Goal: Task Accomplishment & Management: Use online tool/utility

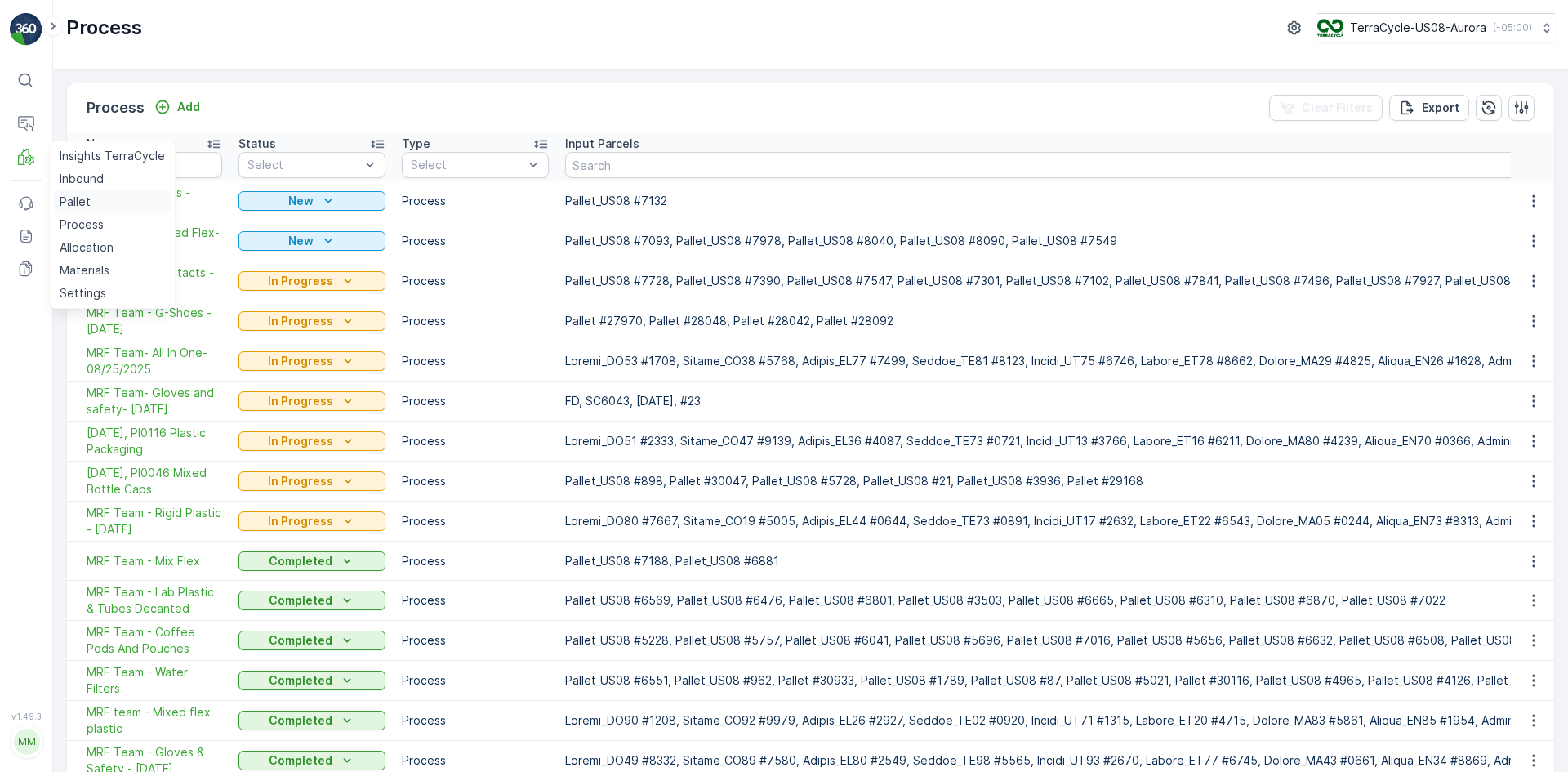
click at [87, 205] on p "Pallet" at bounding box center [75, 202] width 31 height 17
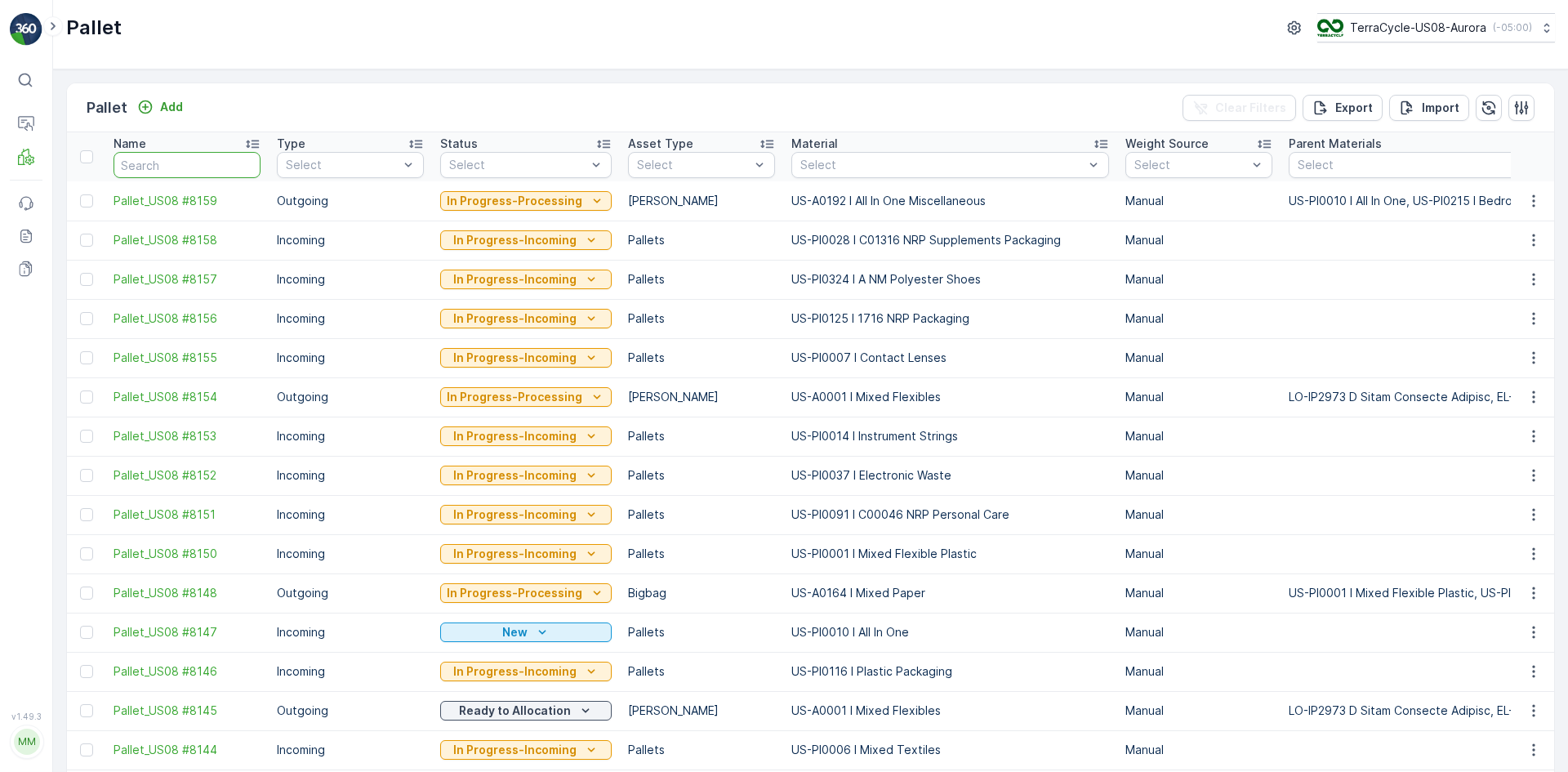
click at [235, 176] on input "text" at bounding box center [187, 165] width 147 height 26
type input "788"
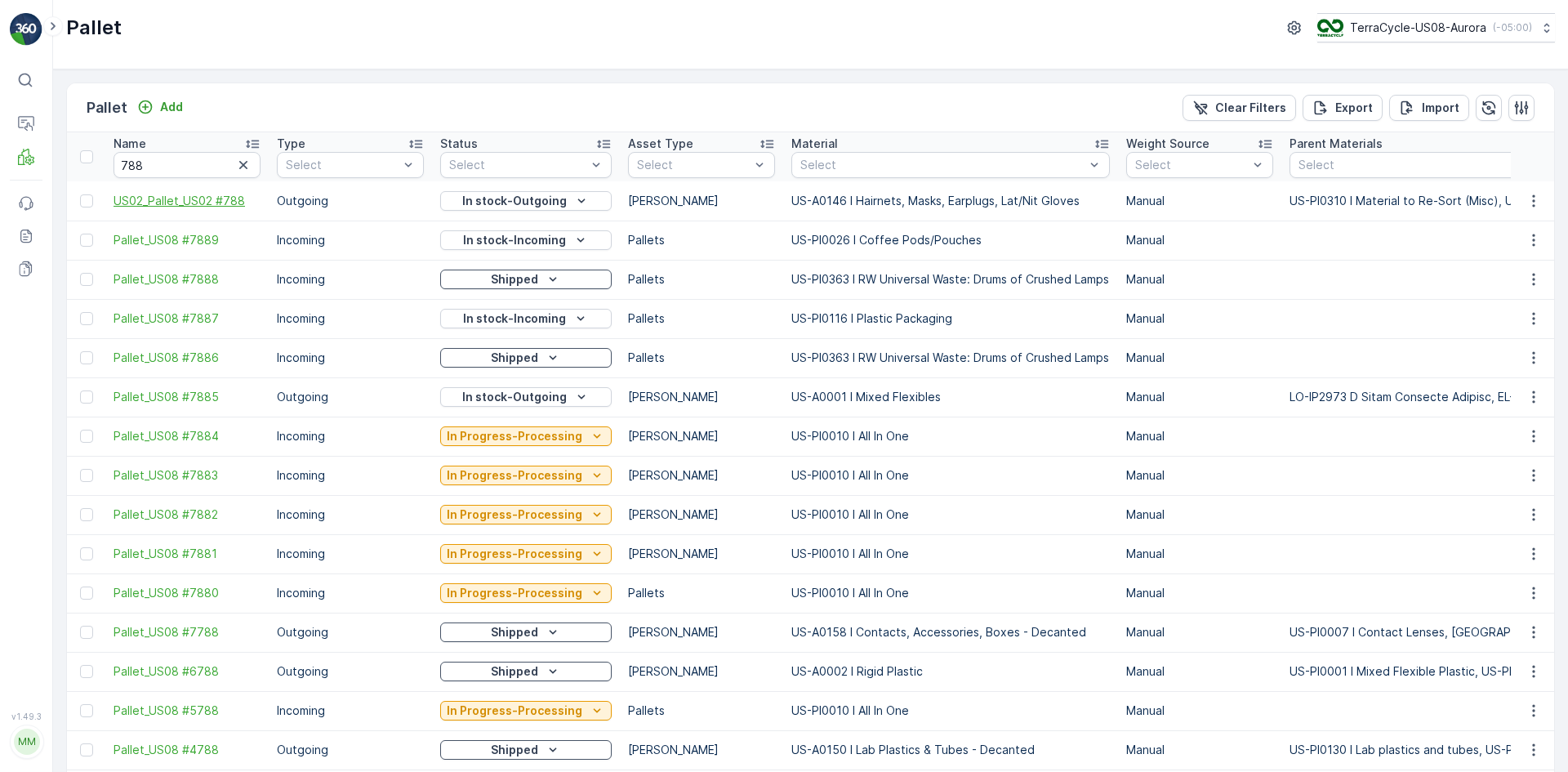
drag, startPoint x: 88, startPoint y: 205, endPoint x: 121, endPoint y: 205, distance: 33.0
click at [89, 205] on div at bounding box center [86, 201] width 13 height 13
click at [80, 194] on input "checkbox" at bounding box center [80, 194] width 0 height 0
drag, startPoint x: 168, startPoint y: 167, endPoint x: 120, endPoint y: 166, distance: 48.0
click at [120, 166] on input "788" at bounding box center [187, 165] width 147 height 26
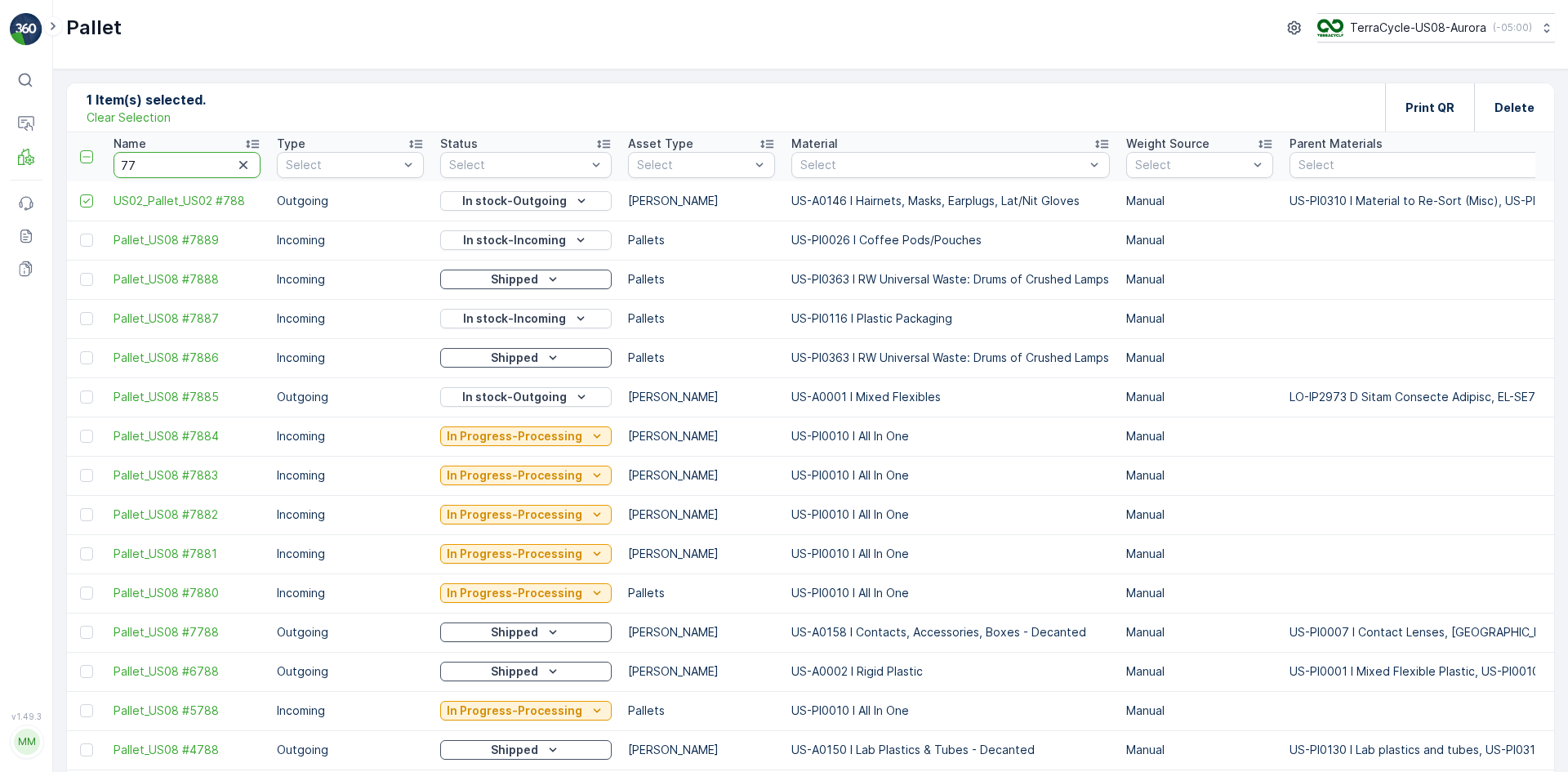
type input "775"
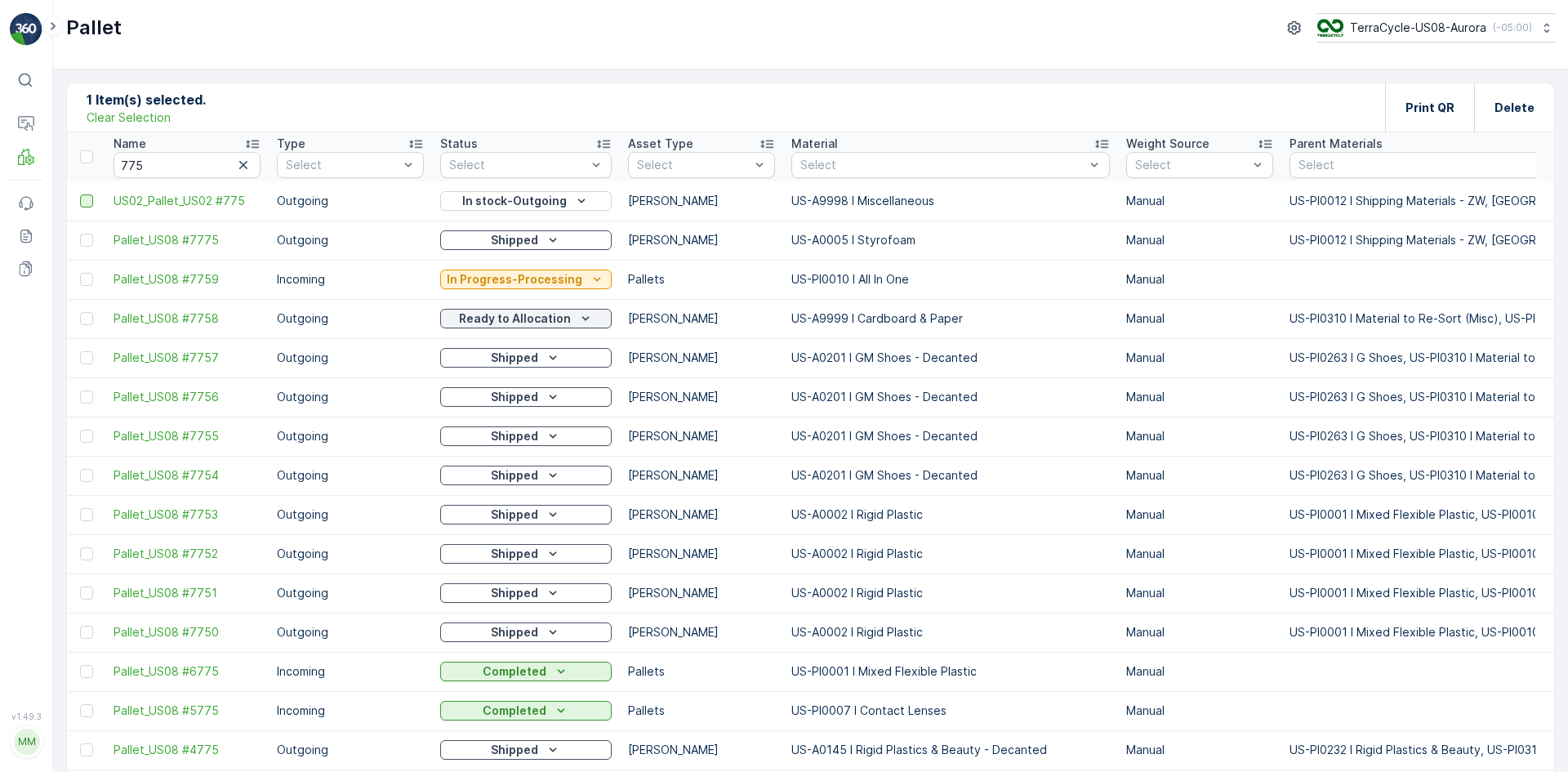
click at [82, 198] on div at bounding box center [86, 201] width 13 height 13
click at [80, 194] on input "checkbox" at bounding box center [80, 194] width 0 height 0
click at [1447, 119] on div "Print QR" at bounding box center [1430, 107] width 49 height 48
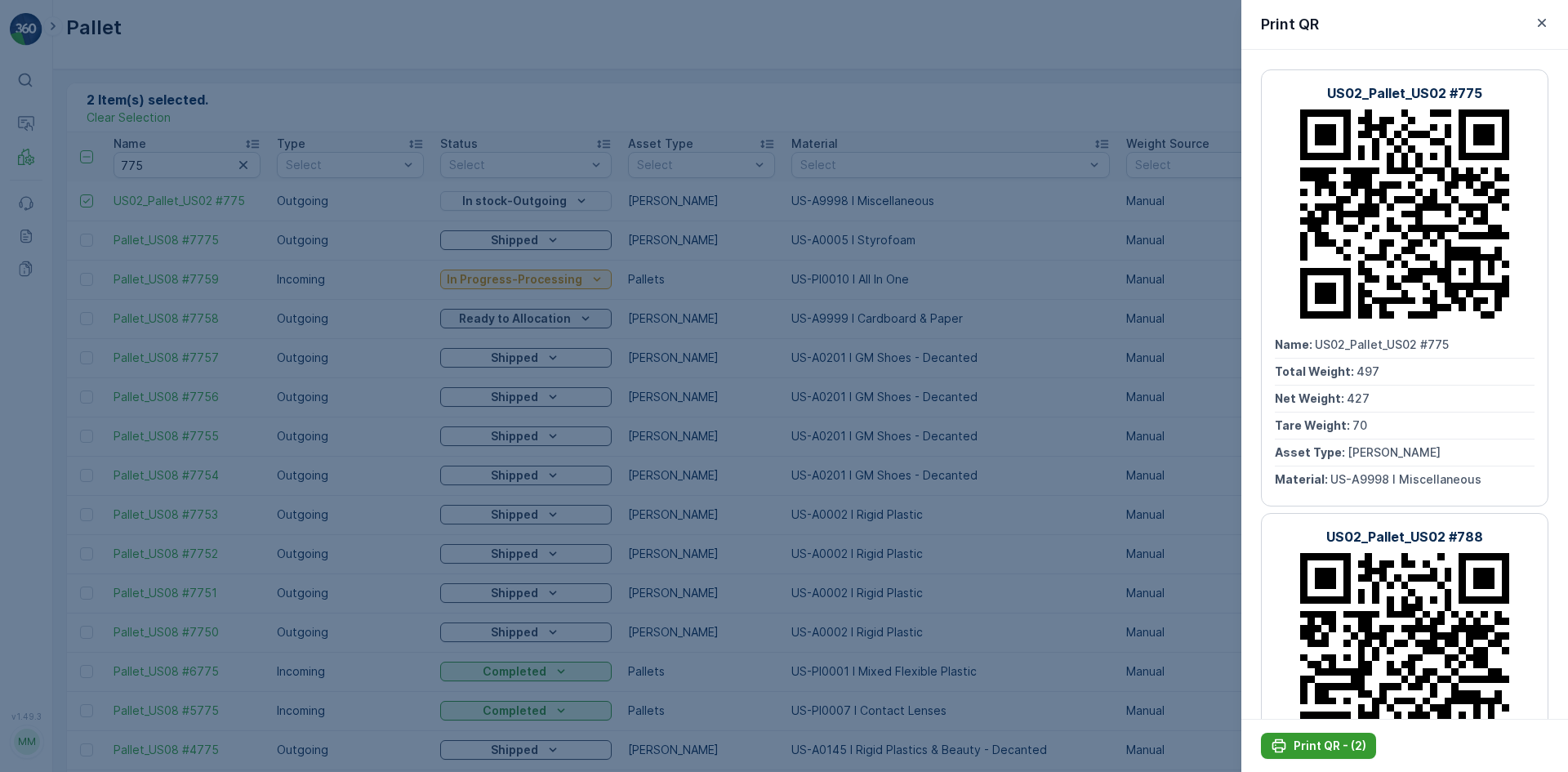
click at [1343, 747] on p "Print QR - (2)" at bounding box center [1330, 746] width 73 height 17
click at [628, 367] on div at bounding box center [784, 386] width 1568 height 772
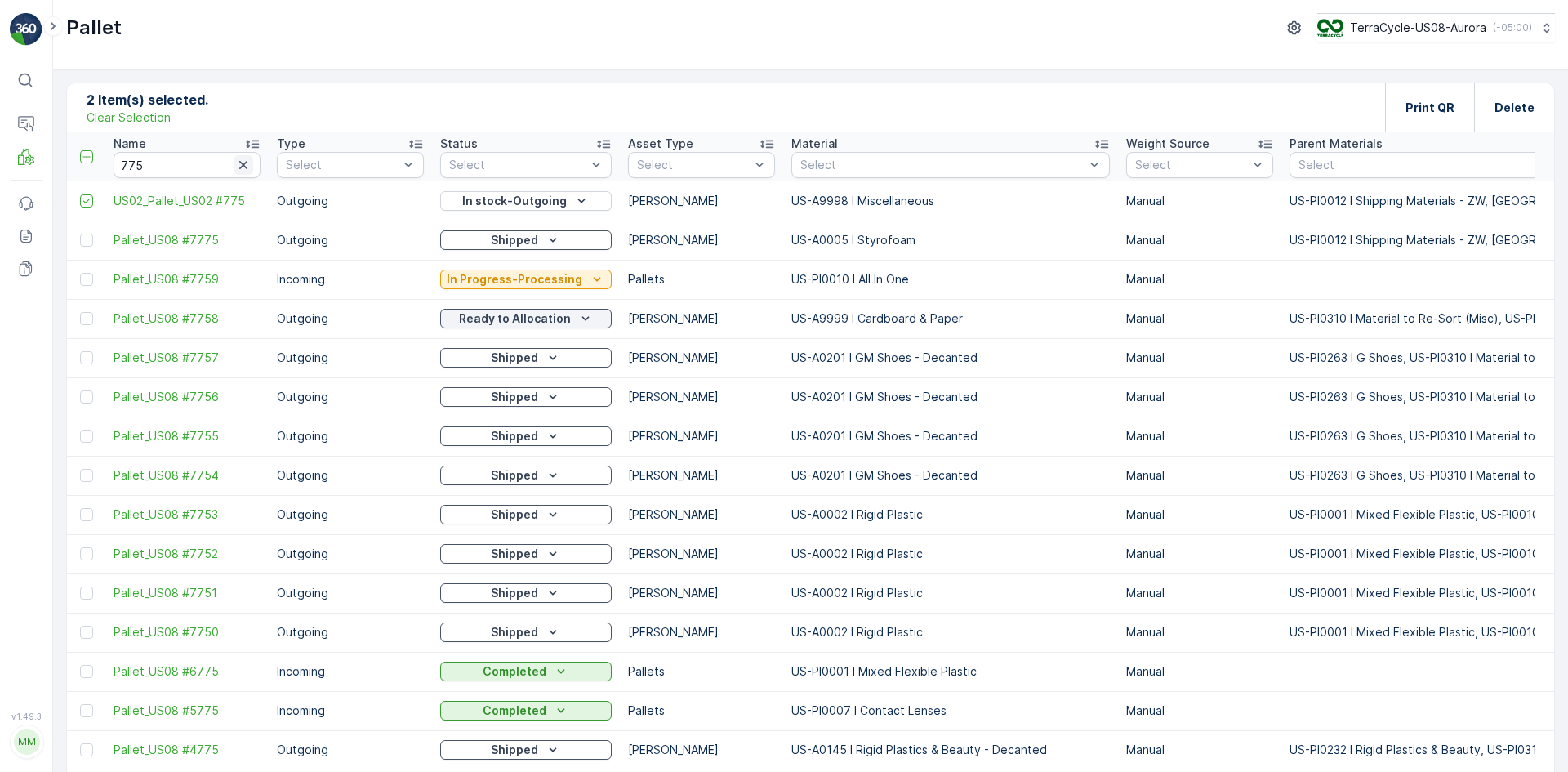
click at [241, 163] on icon "button" at bounding box center [243, 165] width 8 height 8
